Goal: Task Accomplishment & Management: Use online tool/utility

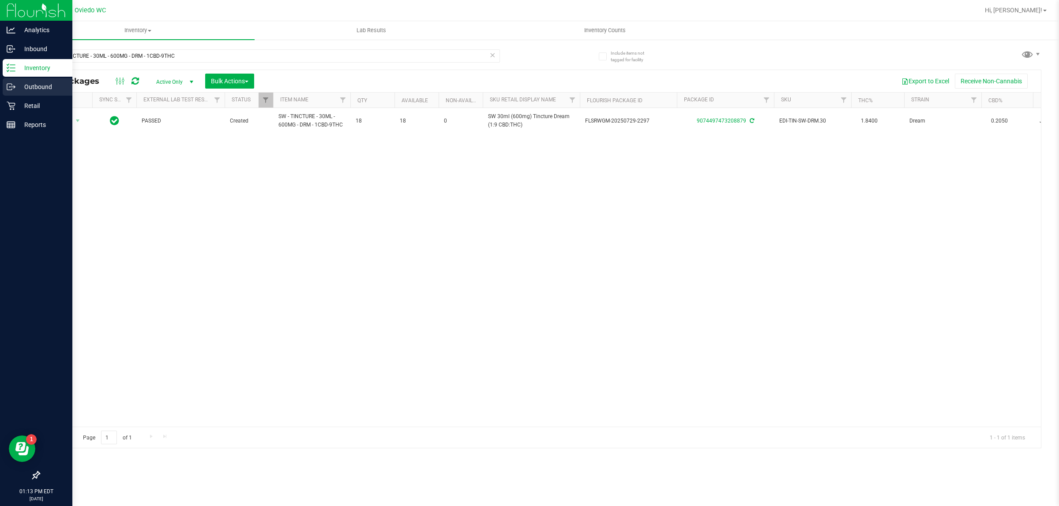
click at [30, 96] on link "Outbound" at bounding box center [36, 87] width 72 height 19
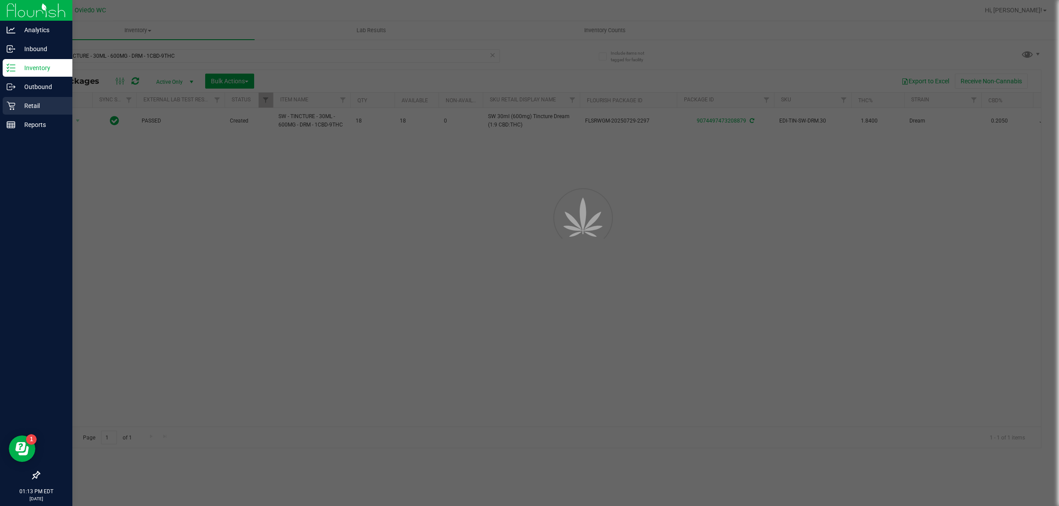
click at [27, 105] on p "Retail" at bounding box center [41, 106] width 53 height 11
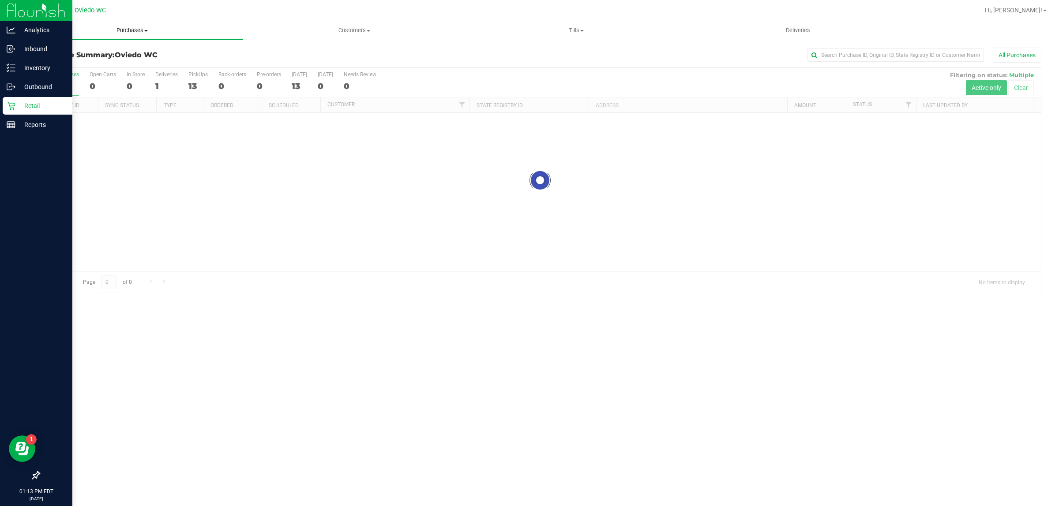
click at [131, 34] on span "Purchases" at bounding box center [132, 30] width 222 height 8
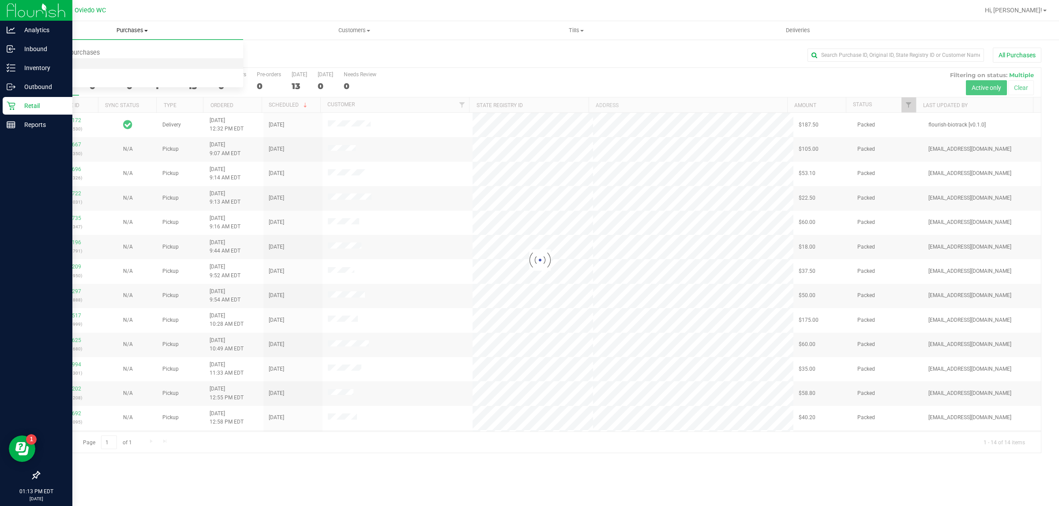
click at [114, 65] on li "Fulfillment" at bounding box center [132, 64] width 222 height 11
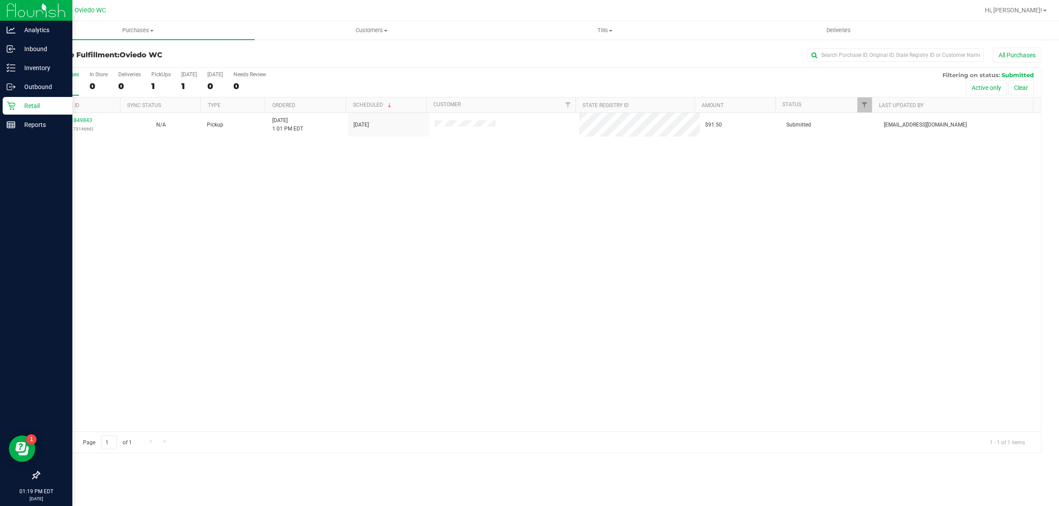
click at [17, 108] on p "Retail" at bounding box center [41, 106] width 53 height 11
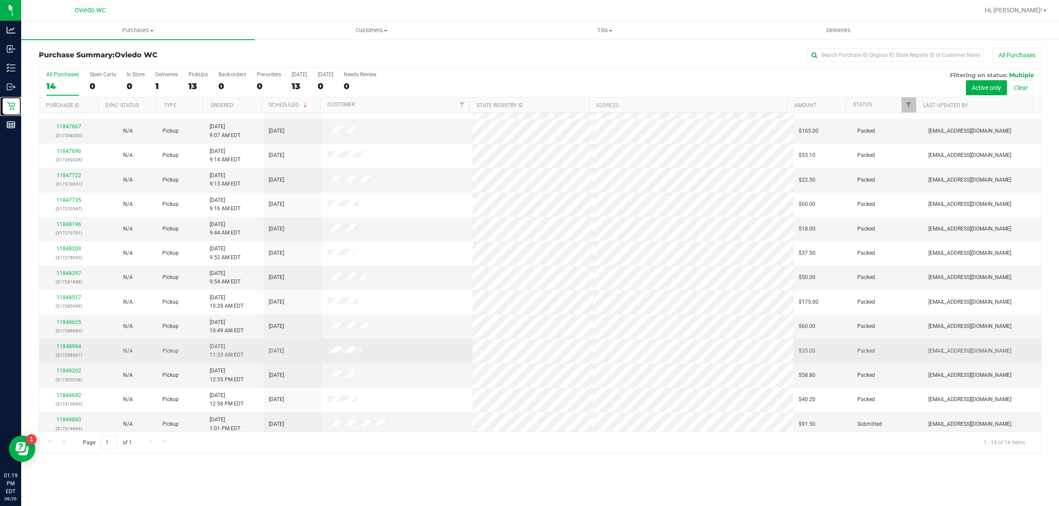
scroll to position [23, 0]
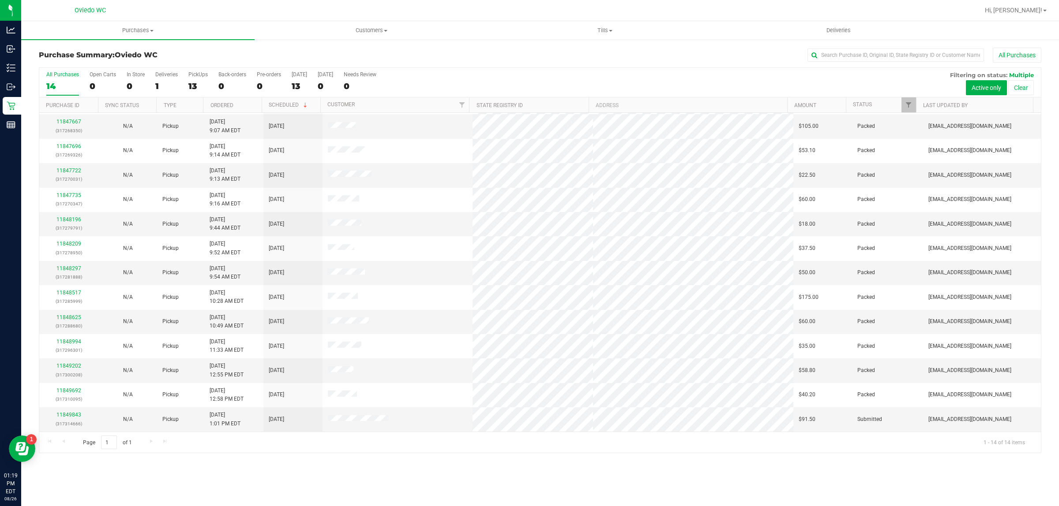
click at [155, 444] on div "Page 1 of 1 1 - 14 of 14 items" at bounding box center [539, 442] width 1001 height 21
